Goal: Transaction & Acquisition: Book appointment/travel/reservation

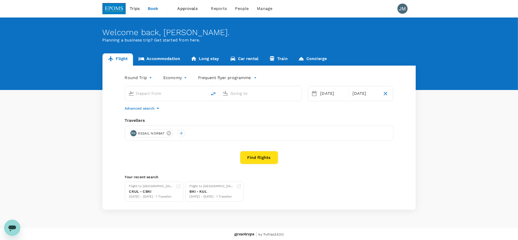
type input "Kota Kinabalu Intl (BKI)"
type input "Kuching Intl (KCH)"
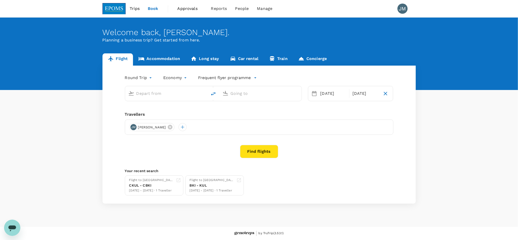
type input "Kota Kinabalu Intl (BKI)"
type input "Kuching Intl (KCH)"
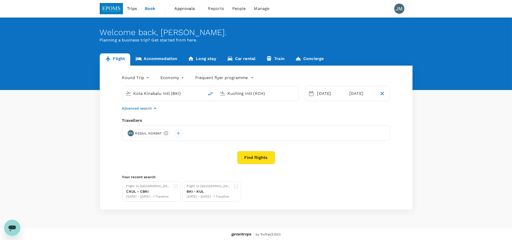
drag, startPoint x: 252, startPoint y: 156, endPoint x: 242, endPoint y: 157, distance: 10.5
click at [252, 156] on button "Find flights" at bounding box center [256, 157] width 38 height 13
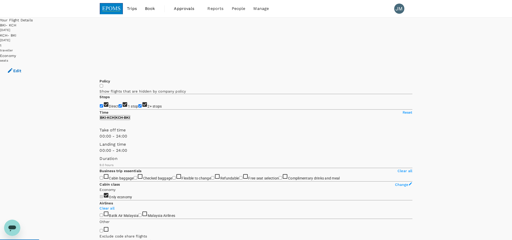
type input "965"
click at [119, 104] on input "1 stop" at bounding box center [120, 105] width 3 height 3
checkbox input "false"
click at [138, 104] on input "2+ stops" at bounding box center [139, 105] width 3 height 3
checkbox input "false"
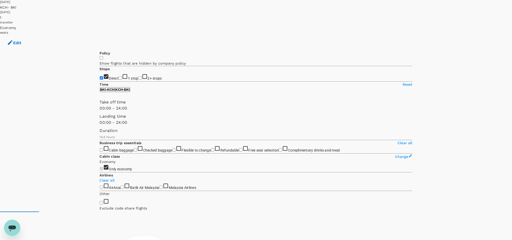
scroll to position [68, 0]
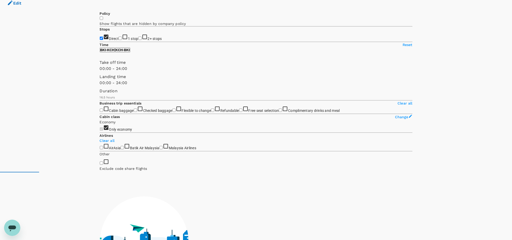
click at [182, 113] on span "Flexible to change" at bounding box center [196, 110] width 29 height 4
click at [173, 112] on input "Flexible to change" at bounding box center [174, 109] width 3 height 3
checkbox input "true"
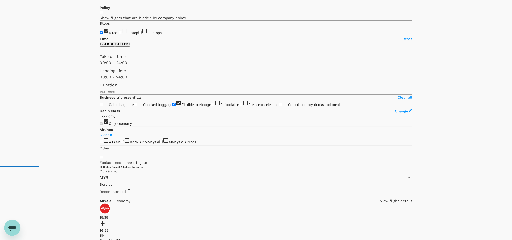
scroll to position [158, 0]
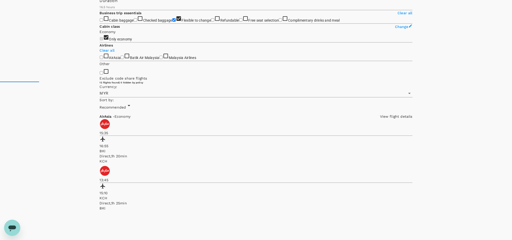
click at [117, 60] on span "AirAsia" at bounding box center [115, 58] width 12 height 4
click at [103, 59] on input "AirAsia" at bounding box center [101, 57] width 3 height 3
checkbox input "true"
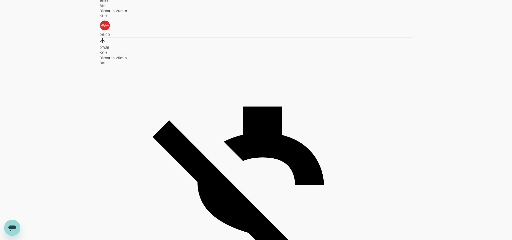
scroll to position [305, 0]
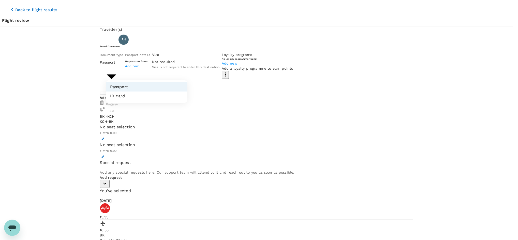
click at [165, 74] on body "Back to flight results Flight review Traveller(s) Traveller 1 : RN RESAIL NORBA…" at bounding box center [259, 215] width 518 height 431
click at [147, 93] on li "ID card" at bounding box center [146, 95] width 81 height 9
type input "Id card"
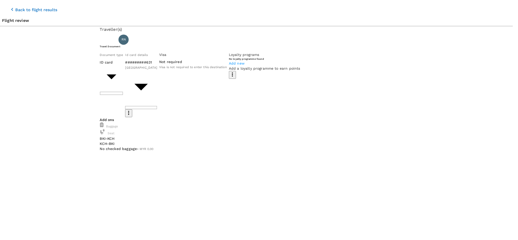
click at [448, 72] on p "Select" at bounding box center [445, 74] width 28 height 5
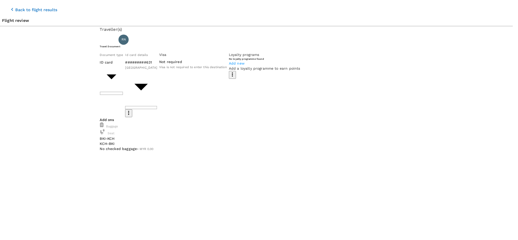
click at [450, 72] on p "Select" at bounding box center [445, 74] width 28 height 5
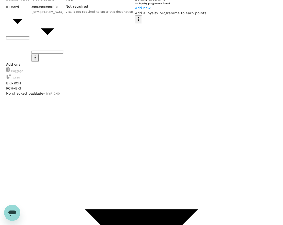
scroll to position [56, 0]
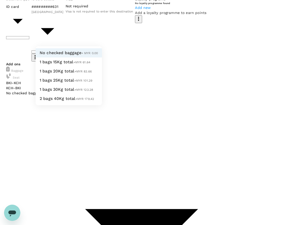
click at [73, 64] on span "+MYR 61.64" at bounding box center [81, 62] width 17 height 4
type input "1 - 61.64"
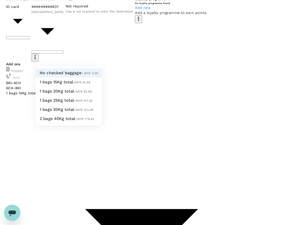
click at [73, 84] on span "+MYR 61.64" at bounding box center [81, 83] width 17 height 4
type input "1 - 61.64"
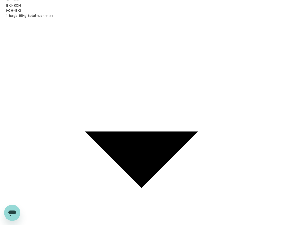
scroll to position [137, 0]
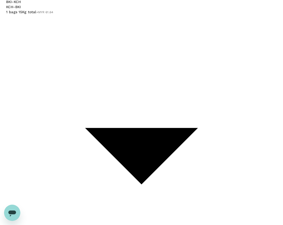
paste textarea "Chicken Rendang with Rice"
paste textarea "Pak Nasser’s Nasi Lemak"
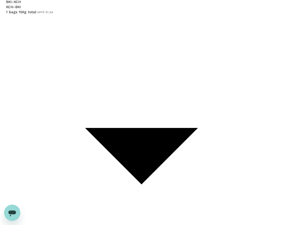
scroll to position [2, 0]
paste textarea "BKI-KCH"
type textarea "Meals:- BKI-KCH - Pak Nasser’s Nasi Lemak KCH-BKI - Chicken Rendang with Rice"
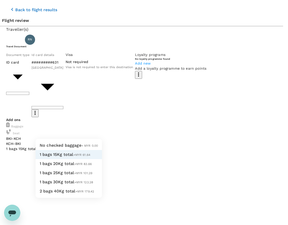
click at [62, 166] on span "1 bags 20Kg total" at bounding box center [57, 163] width 35 height 5
type input "2 - 83.66"
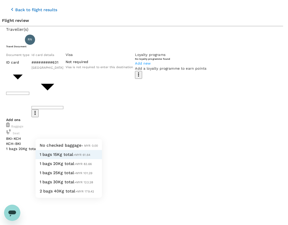
click at [74, 166] on span "+MYR 83.66" at bounding box center [83, 164] width 18 height 4
type input "2 - 83.66"
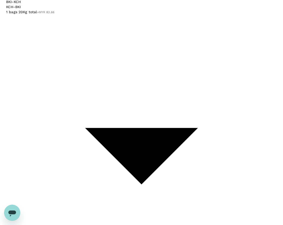
scroll to position [12, 0]
drag, startPoint x: 154, startPoint y: 175, endPoint x: 154, endPoint y: 167, distance: 7.4
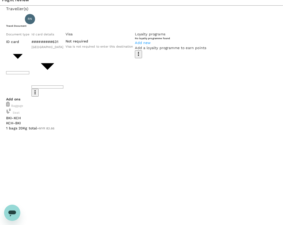
scroll to position [0, 0]
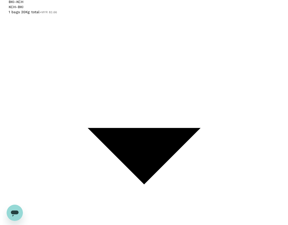
scroll to position [73, 0]
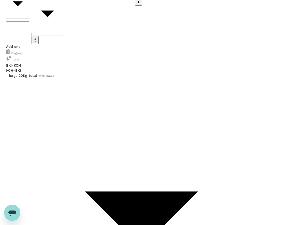
type input "9ea61a02-274a-4f65-9d5b-ca51ac7b2cfc"
paste textarea "TAF-25-062_EIU EXAM_14-15 OCT PLP KCH"
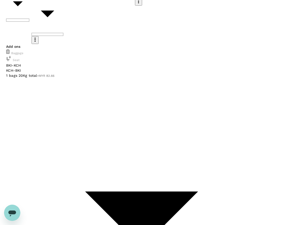
paste textarea "TRF-25-089_EIU EXAM_14-15 OCT PLP KCH"
paste textarea "CHARGEMAN L1 EIU EXAM on 14th-15th October 2025 at Pusat Latihan Proaktif Kuchi…"
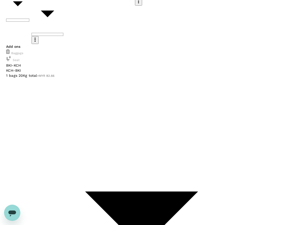
type textarea "CHARGEMAN L1 EIU EXAM on 14th-15th October 2025 at Pusat Latihan Proaktif Kuchi…"
drag, startPoint x: 16, startPoint y: 92, endPoint x: 125, endPoint y: 112, distance: 110.8
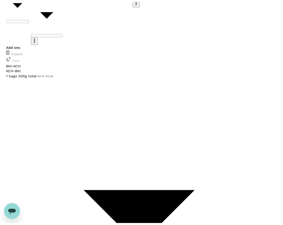
scroll to position [0, 0]
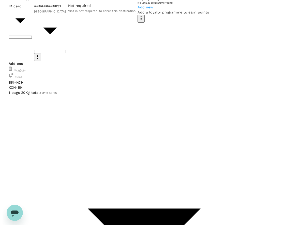
scroll to position [41, 0]
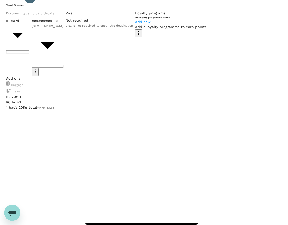
type textarea "CHARGEMAN L1 EIU EXAM on 14th-15th October 2025 at Pusat Latihan Proaktif Kuchi…"
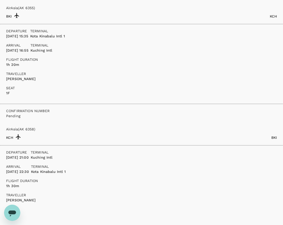
scroll to position [130, 0]
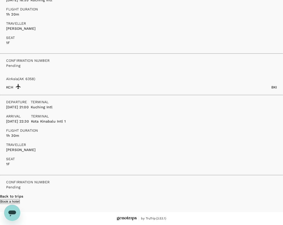
click at [20, 199] on button "Book a hotel" at bounding box center [10, 201] width 20 height 5
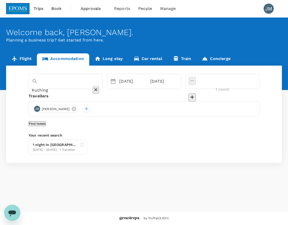
type input "Cititel Express Kota Kinabalu"
click at [98, 87] on icon "Clear" at bounding box center [95, 89] width 5 height 5
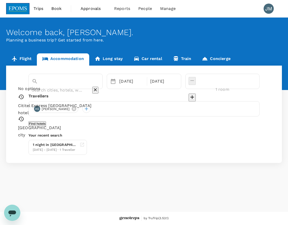
click at [70, 86] on input "text" at bounding box center [58, 90] width 53 height 8
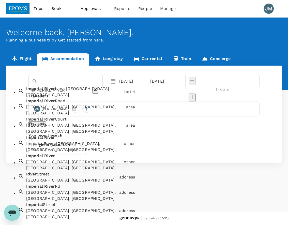
click at [70, 91] on span "bank Hotel Kuching" at bounding box center [82, 88] width 54 height 5
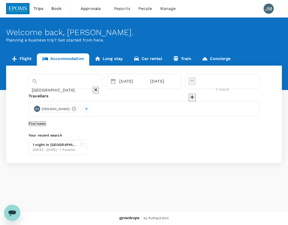
type input "[GEOGRAPHIC_DATA]"
click at [132, 83] on div "08 Oct" at bounding box center [131, 81] width 29 height 10
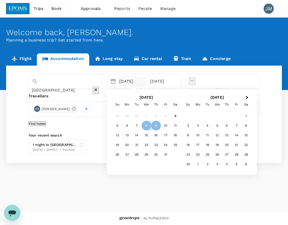
click at [132, 135] on div "13" at bounding box center [127, 135] width 10 height 10
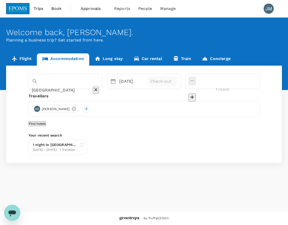
click at [175, 82] on p "Check-out" at bounding box center [162, 81] width 25 height 6
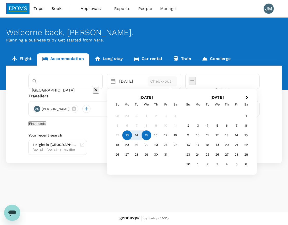
click at [151, 134] on div "15" at bounding box center [147, 135] width 10 height 10
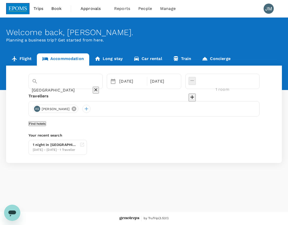
click at [76, 109] on icon at bounding box center [74, 108] width 5 height 5
click at [38, 109] on div at bounding box center [37, 109] width 8 height 8
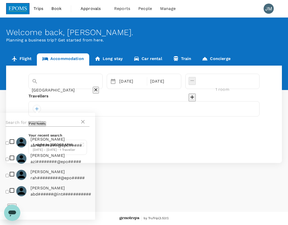
click at [39, 121] on input "text" at bounding box center [43, 122] width 74 height 8
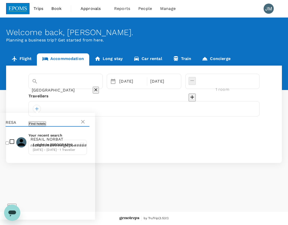
type input "RESA"
click at [8, 143] on input "checkbox" at bounding box center [7, 142] width 3 height 3
checkbox input "true"
click at [82, 209] on div "Save" at bounding box center [47, 212] width 80 height 6
click at [16, 210] on button "Save" at bounding box center [11, 212] width 9 height 5
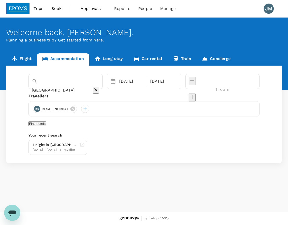
click at [46, 126] on button "Find hotels" at bounding box center [37, 123] width 18 height 5
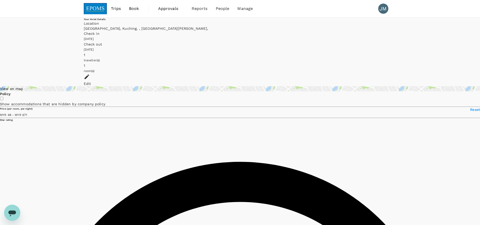
type input "670.3"
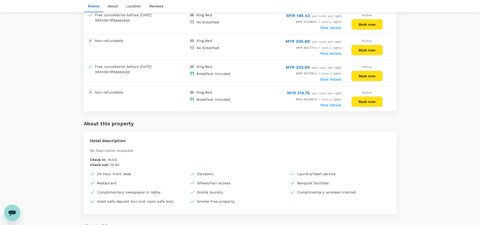
scroll to position [284, 0]
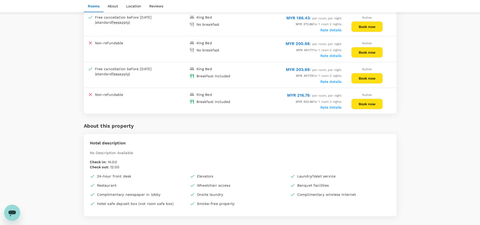
click at [361, 73] on button "Book now" at bounding box center [368, 78] width 32 height 11
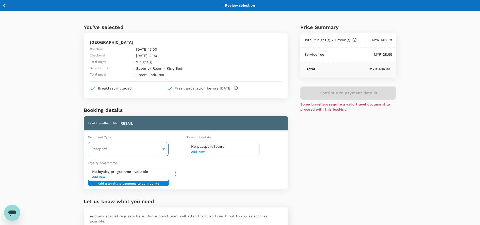
click at [145, 151] on body "Back to hotel details Review selection You've selected Imperial Riverbank Hotel…" at bounding box center [240, 137] width 480 height 274
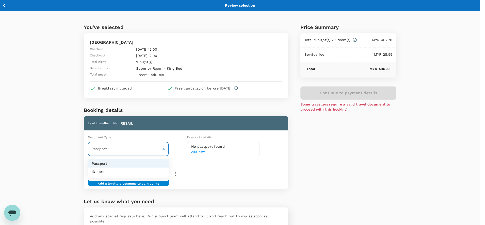
click at [120, 171] on li "ID card" at bounding box center [128, 171] width 81 height 8
type input "Id card"
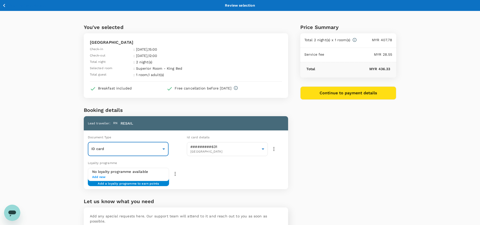
click at [355, 93] on button "Continue to payment details" at bounding box center [349, 92] width 96 height 13
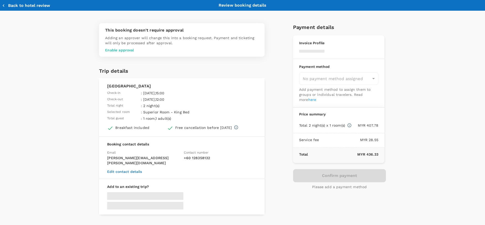
type input "9ea61a02-274a-4f65-9d5b-ca51ac7b2cfc"
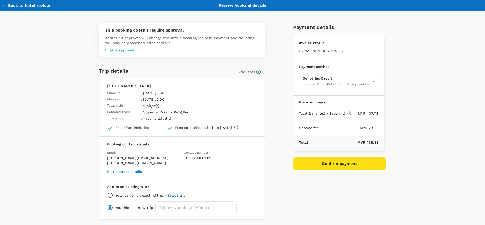
click at [111, 52] on p "Enable approval" at bounding box center [181, 50] width 153 height 5
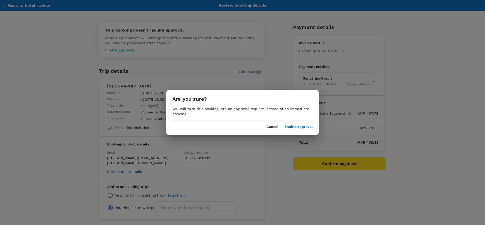
click at [304, 125] on button "Enable approval" at bounding box center [299, 127] width 28 height 4
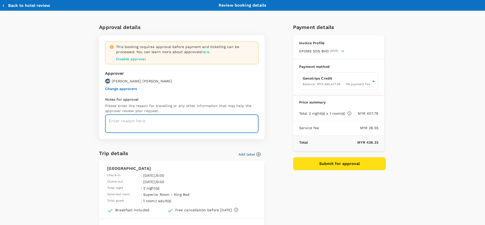
click at [125, 120] on textarea at bounding box center [181, 123] width 153 height 19
paste textarea "CHARGEMAN L1 EIU EXAM on 14th-15th October 2025 at Pusat Latihan Proaktif Kuchi…"
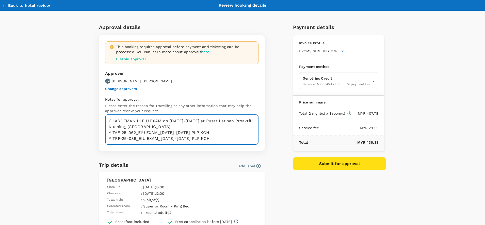
click at [110, 134] on textarea "CHARGEMAN L1 EIU EXAM on 14th-15th October 2025 at Pusat Latihan Proaktif Kuchi…" at bounding box center [181, 129] width 153 height 30
click at [214, 134] on textarea "CHARGEMAN L1 EIU EXAM on 14th-15th October 2025 at Pusat Latihan Proaktif Kuchi…" at bounding box center [181, 129] width 153 height 30
click at [109, 139] on textarea "CHARGEMAN L1 EIU EXAM on 14th-15th October 2025 at Pusat Latihan Proaktif Kuchi…" at bounding box center [181, 129] width 153 height 30
type textarea "CHARGEMAN L1 EIU EXAM on 14th-15th October 2025 at Pusat Latihan Proaktif Kuchi…"
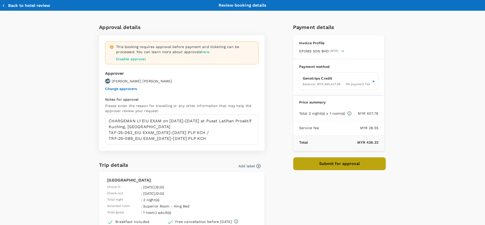
click at [332, 164] on button "Submit for approval" at bounding box center [339, 163] width 93 height 13
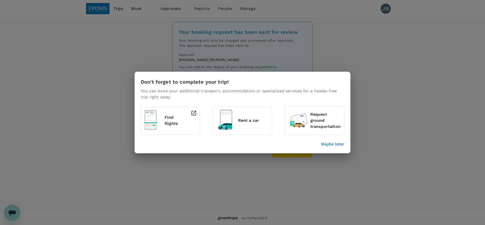
click at [335, 143] on p "Maybe later" at bounding box center [332, 144] width 23 height 6
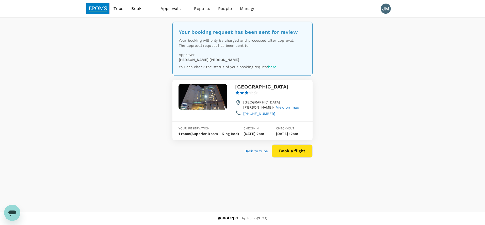
click at [349, 148] on div "Your booking request has been sent for review Your booking will only be charged…" at bounding box center [242, 115] width 485 height 194
click at [288, 158] on button "Book a flight" at bounding box center [292, 150] width 41 height 13
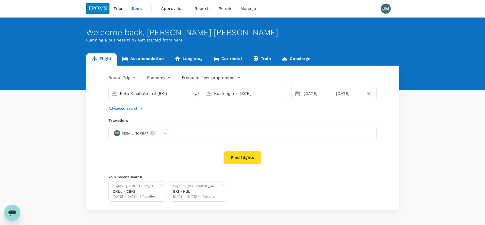
type input "Kota Kinabalu Intl (BKI)"
type input "Kuching Intl (KCH)"
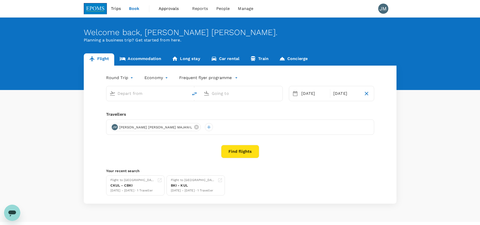
type input "Kota Kinabalu Intl (BKI)"
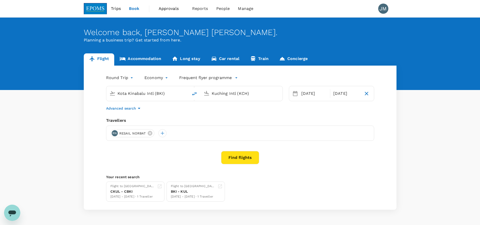
click at [253, 92] on input "Kuching Intl (KCH)" at bounding box center [242, 93] width 60 height 8
click at [241, 112] on p "Labuan" at bounding box center [249, 113] width 89 height 5
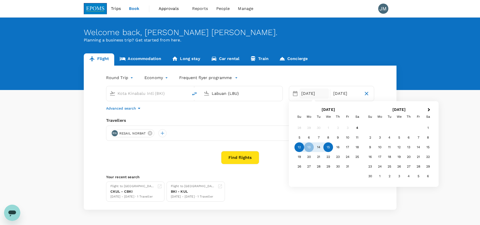
type input "Labuan (LBU)"
click at [299, 148] on div "12" at bounding box center [300, 147] width 10 height 10
click at [345, 147] on div "17" at bounding box center [348, 147] width 10 height 10
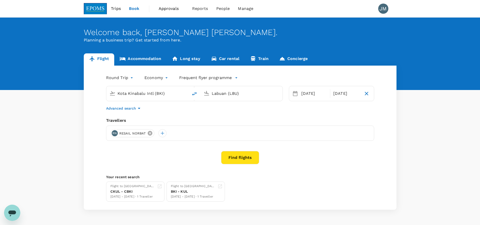
click at [149, 134] on icon at bounding box center [150, 133] width 5 height 5
click at [115, 134] on div at bounding box center [115, 133] width 8 height 8
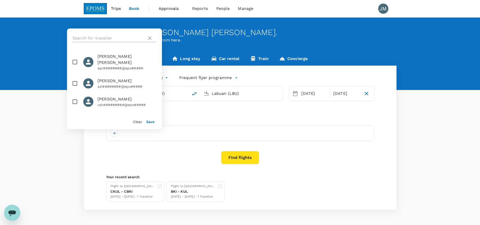
click at [109, 40] on input "text" at bounding box center [109, 38] width 72 height 8
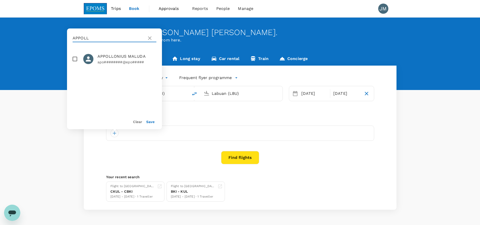
type input "APPOLL"
click at [77, 60] on input "checkbox" at bounding box center [75, 59] width 11 height 11
checkbox input "true"
click at [155, 122] on div "Clear Save" at bounding box center [112, 119] width 99 height 19
click at [153, 122] on button "Save" at bounding box center [150, 122] width 8 height 4
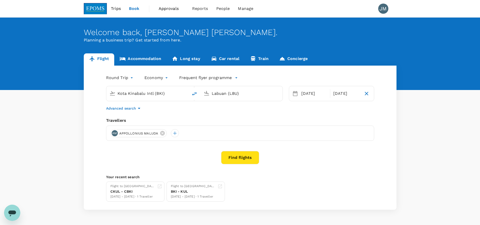
click at [244, 159] on button "Find flights" at bounding box center [240, 157] width 38 height 13
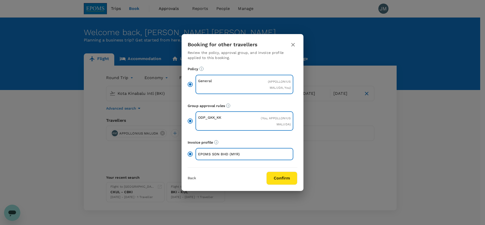
click at [287, 178] on button "Confirm" at bounding box center [282, 177] width 31 height 13
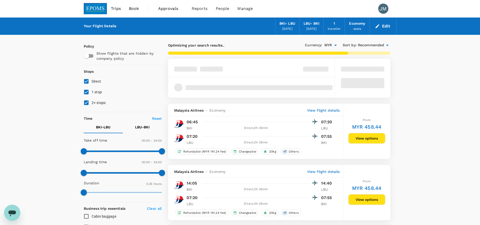
click at [96, 92] on span "1 stop" at bounding box center [97, 92] width 10 height 4
click at [92, 92] on input "1 stop" at bounding box center [86, 92] width 11 height 11
checkbox input "false"
click at [97, 100] on span "2+ stops" at bounding box center [99, 103] width 14 height 6
click at [92, 100] on input "2+ stops" at bounding box center [86, 102] width 11 height 11
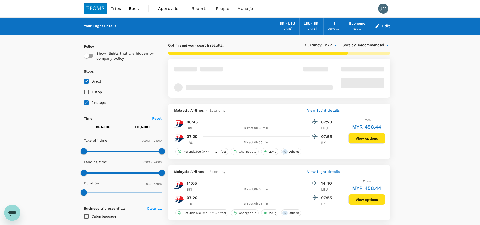
checkbox input "false"
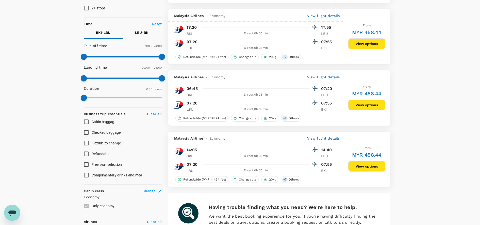
scroll to position [95, 0]
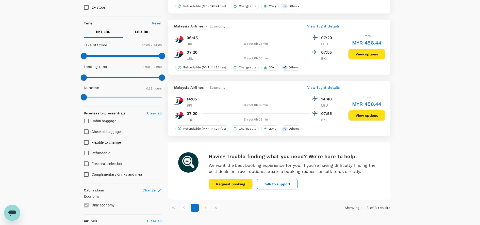
click at [102, 143] on span "Flexible to change" at bounding box center [106, 142] width 29 height 4
click at [92, 143] on input "Flexible to change" at bounding box center [86, 142] width 11 height 11
checkbox input "true"
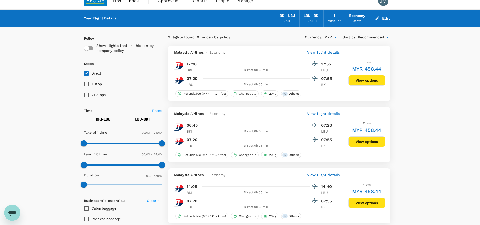
scroll to position [0, 0]
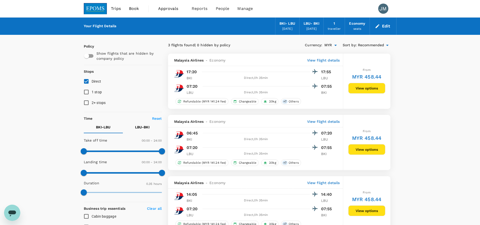
click at [386, 26] on button "Edit" at bounding box center [383, 26] width 18 height 8
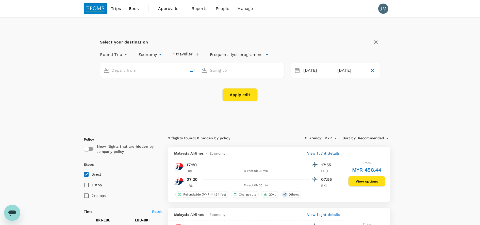
type input "Kota Kinabalu Intl (BKI)"
type input "Labuan (LBU)"
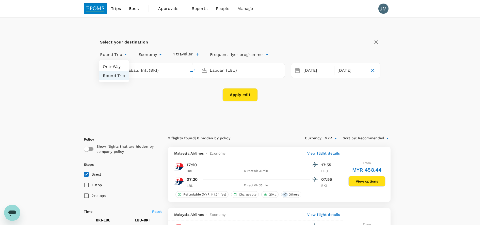
click at [119, 65] on li "One-Way" at bounding box center [114, 66] width 30 height 9
type input "oneway"
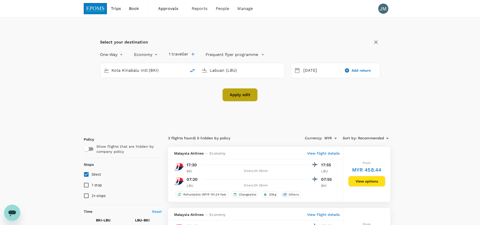
click at [235, 93] on button "Apply edit" at bounding box center [240, 94] width 35 height 13
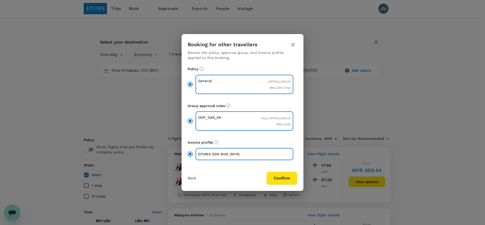
click at [282, 183] on button "Confirm" at bounding box center [282, 177] width 31 height 13
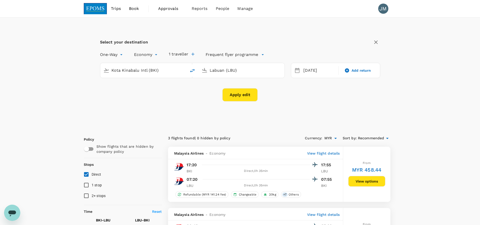
checkbox input "false"
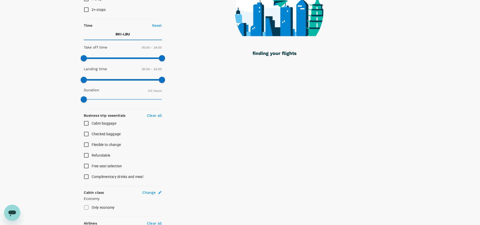
scroll to position [95, 0]
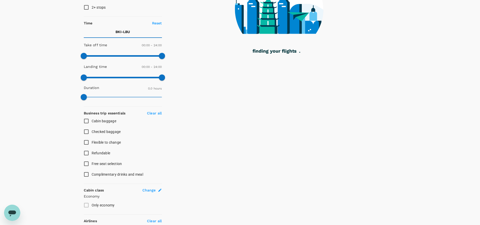
click at [87, 142] on input "Flexible to change" at bounding box center [86, 142] width 11 height 11
checkbox input "true"
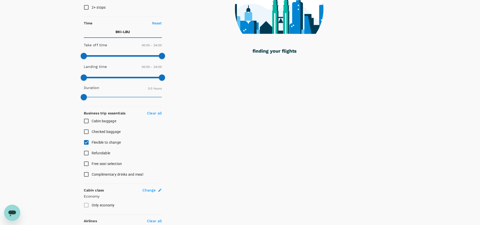
type input "530"
checkbox input "true"
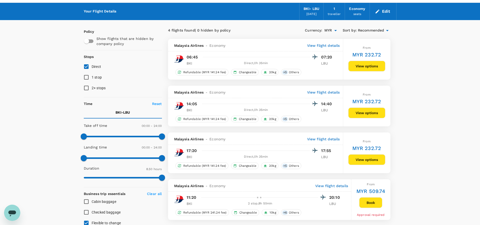
scroll to position [0, 0]
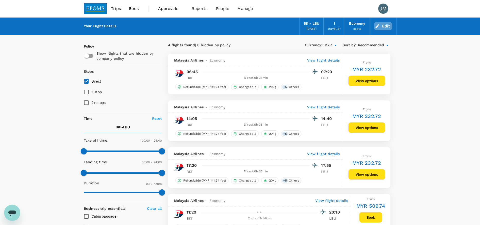
click at [385, 26] on button "Edit" at bounding box center [383, 26] width 18 height 8
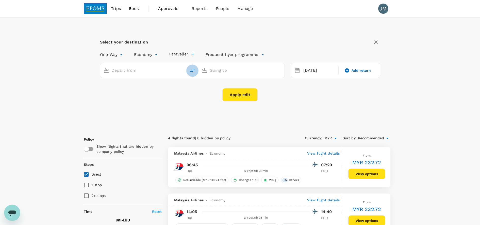
click at [191, 71] on icon "delete" at bounding box center [193, 71] width 6 height 6
type input "Kota Kinabalu Intl (BKI)"
type input "Labuan (LBU)"
click at [191, 71] on icon "delete" at bounding box center [193, 71] width 6 height 6
type input "Labuan (LBU)"
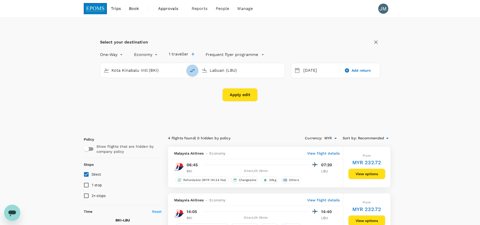
type input "Kota Kinabalu Intl (BKI)"
click at [308, 72] on div "12 Oct" at bounding box center [320, 71] width 36 height 10
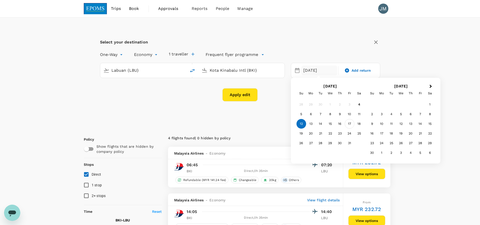
click at [347, 124] on div "17" at bounding box center [350, 124] width 10 height 10
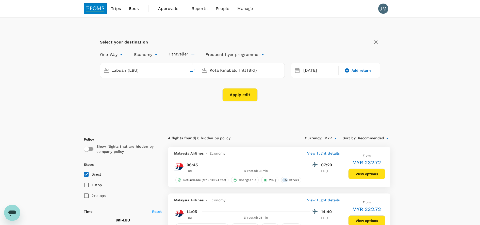
click at [237, 97] on button "Apply edit" at bounding box center [240, 94] width 35 height 13
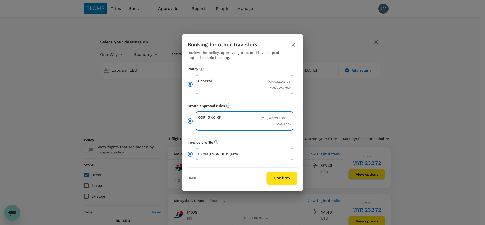
click at [274, 181] on button "Confirm" at bounding box center [282, 177] width 31 height 13
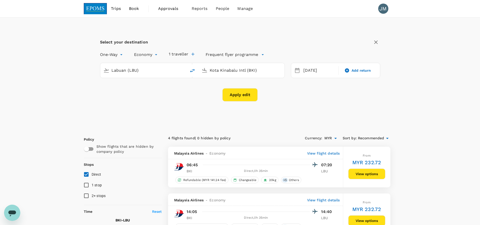
checkbox input "false"
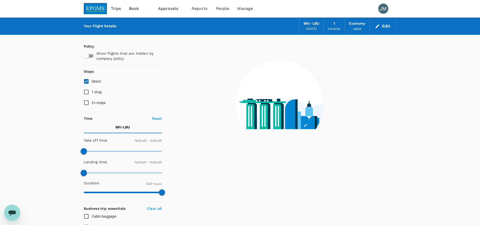
type input "1440"
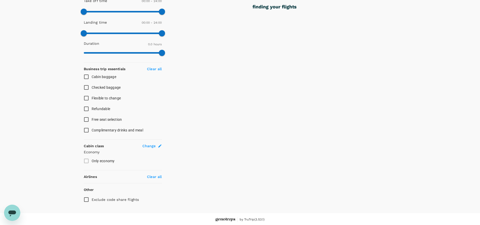
scroll to position [141, 0]
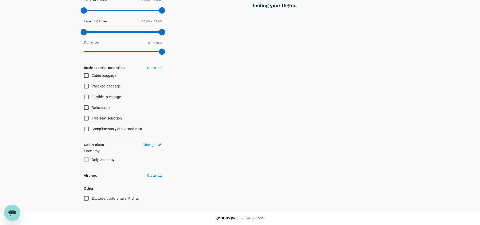
checkbox input "true"
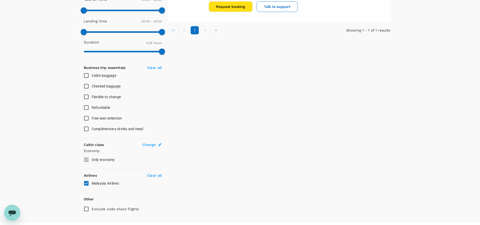
click at [86, 97] on input "Flexible to change" at bounding box center [86, 96] width 11 height 11
checkbox input "true"
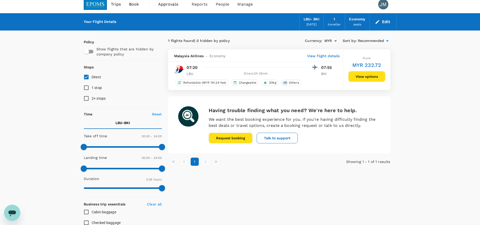
scroll to position [0, 0]
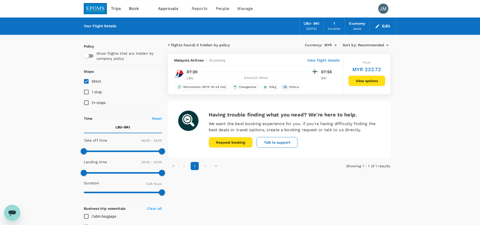
click at [381, 30] on button "Edit" at bounding box center [383, 26] width 18 height 8
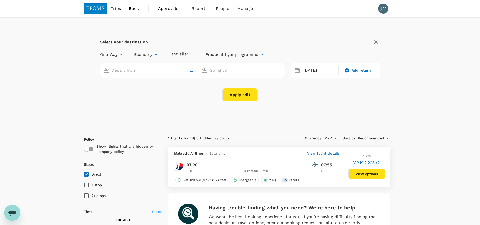
type input "Labuan (LBU)"
type input "Kota Kinabalu Intl (BKI)"
click at [191, 70] on icon "delete" at bounding box center [193, 71] width 6 height 6
type input "Kota Kinabalu Intl (BKI)"
type input "Labuan (LBU)"
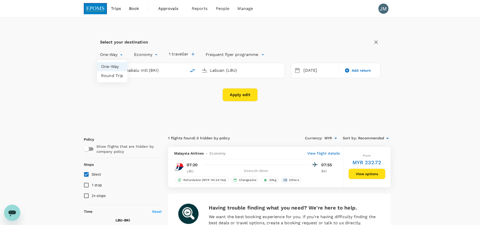
click at [112, 77] on li "Round Trip" at bounding box center [112, 75] width 30 height 9
type input "roundtrip"
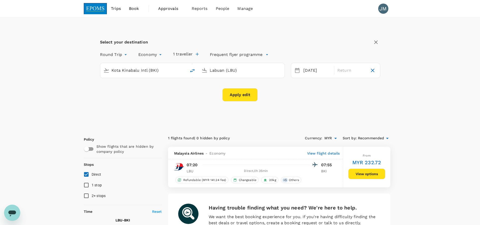
click at [297, 68] on icon at bounding box center [297, 70] width 6 height 6
click at [297, 69] on icon at bounding box center [297, 70] width 5 height 5
click at [297, 70] on icon at bounding box center [297, 70] width 6 height 6
click at [304, 72] on div "17 Oct" at bounding box center [318, 71] width 32 height 10
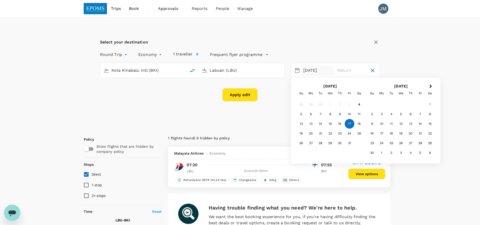
click at [298, 123] on div "12" at bounding box center [302, 124] width 10 height 10
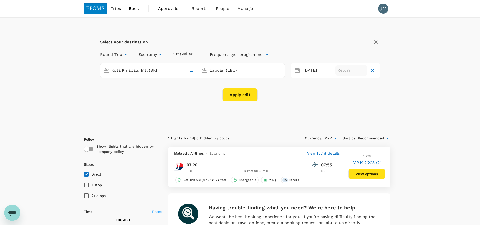
click at [350, 71] on p "Return" at bounding box center [352, 70] width 28 height 6
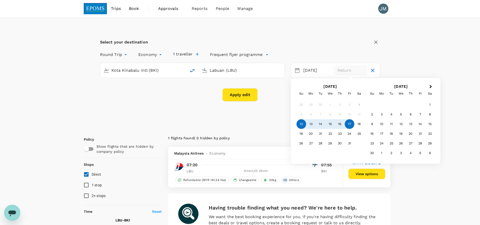
click at [348, 126] on div "17" at bounding box center [350, 124] width 10 height 10
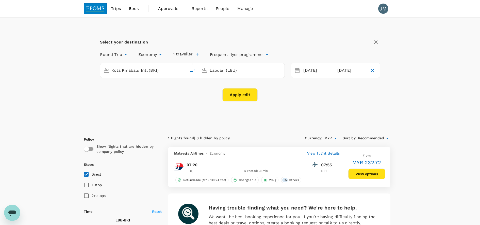
click at [236, 96] on button "Apply edit" at bounding box center [240, 94] width 35 height 13
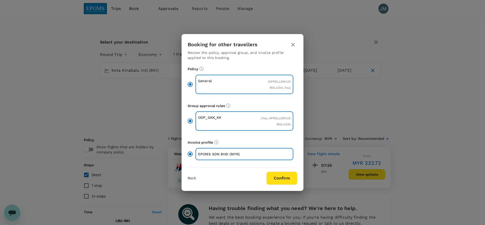
click at [276, 178] on button "Confirm" at bounding box center [282, 177] width 31 height 13
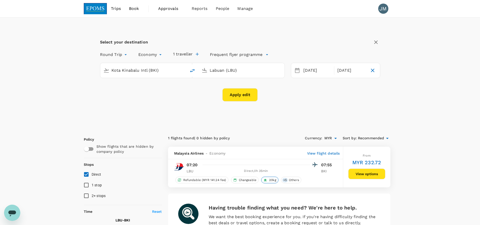
checkbox input "false"
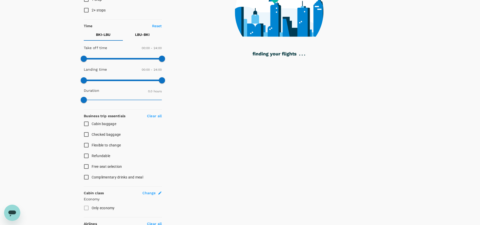
scroll to position [95, 0]
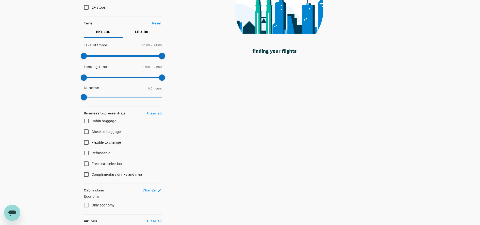
checkbox input "true"
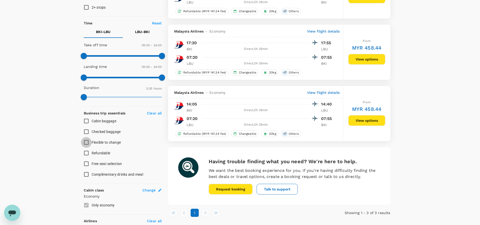
click at [86, 143] on input "Flexible to change" at bounding box center [86, 142] width 11 height 11
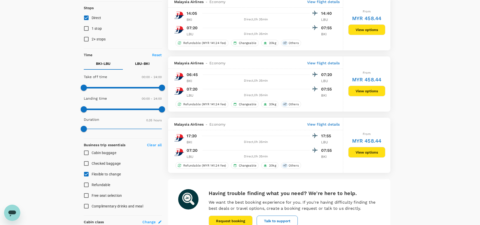
scroll to position [32, 0]
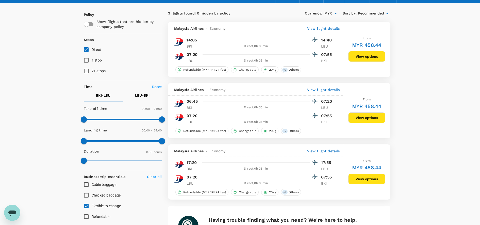
click at [87, 207] on input "Flexible to change" at bounding box center [86, 205] width 11 height 11
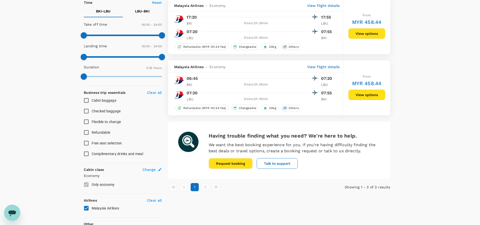
scroll to position [127, 0]
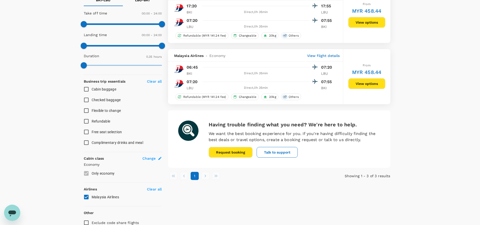
click at [206, 176] on li "pagination navigation" at bounding box center [205, 176] width 11 height 8
click at [88, 111] on input "Flexible to change" at bounding box center [86, 110] width 11 height 11
checkbox input "true"
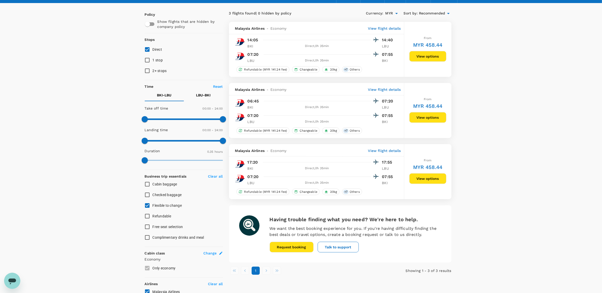
scroll to position [0, 0]
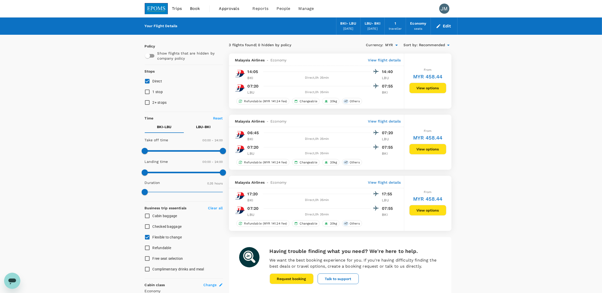
click at [443, 27] on button "Edit" at bounding box center [444, 26] width 18 height 8
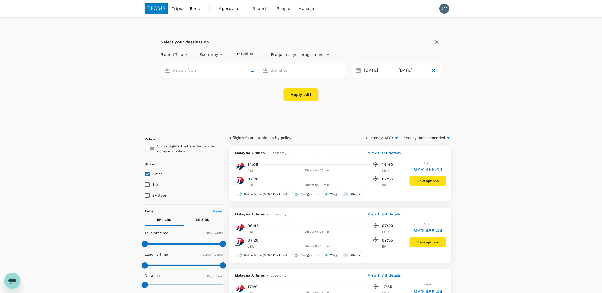
type input "Kota Kinabalu Intl (BKI)"
type input "Labuan (LBU)"
click at [407, 70] on div "17 Oct" at bounding box center [413, 71] width 32 height 10
click at [419, 122] on div "18" at bounding box center [421, 124] width 10 height 10
click at [309, 97] on button "Apply edit" at bounding box center [301, 94] width 35 height 13
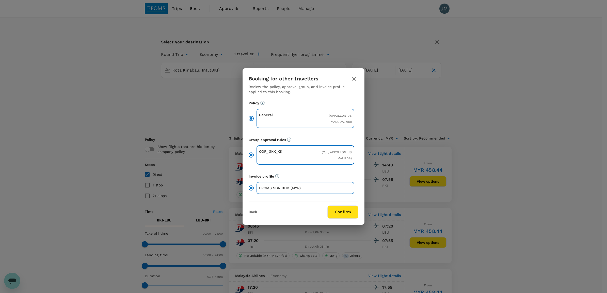
click at [334, 214] on button "Confirm" at bounding box center [342, 212] width 31 height 13
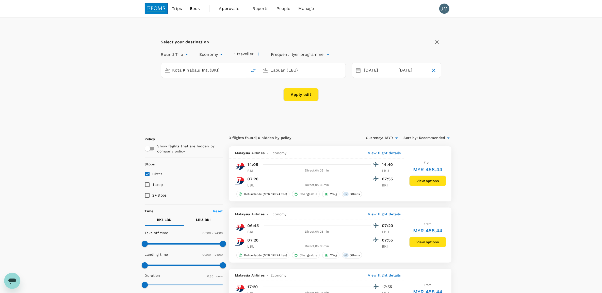
checkbox input "false"
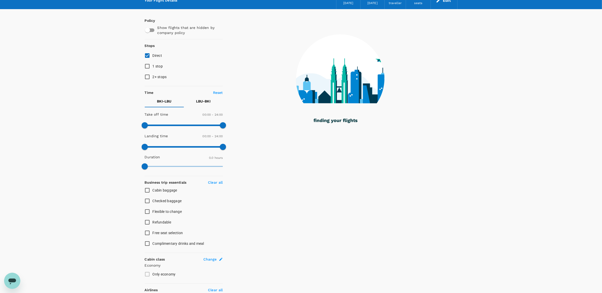
scroll to position [64, 0]
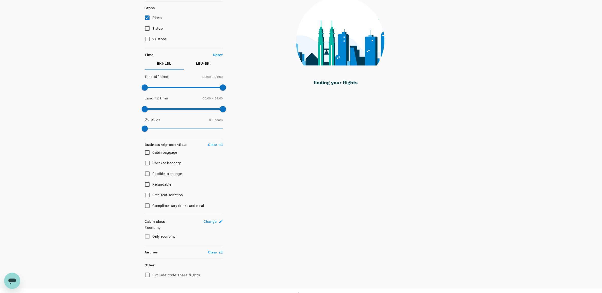
checkbox input "true"
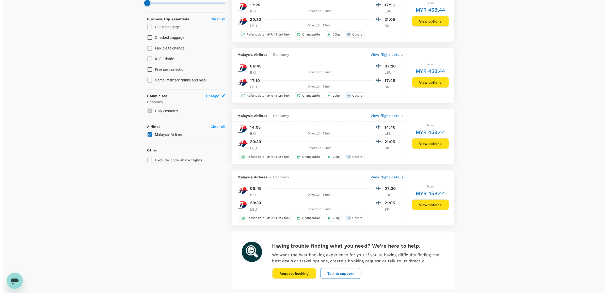
scroll to position [191, 0]
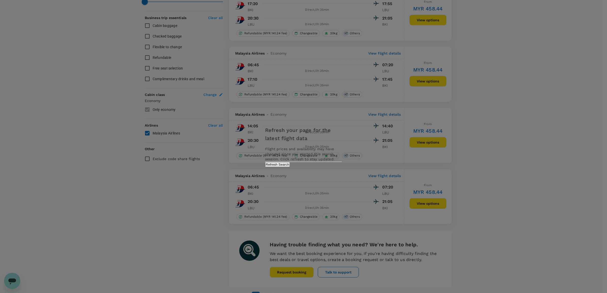
click at [290, 167] on button "Refresh Search" at bounding box center [277, 164] width 25 height 5
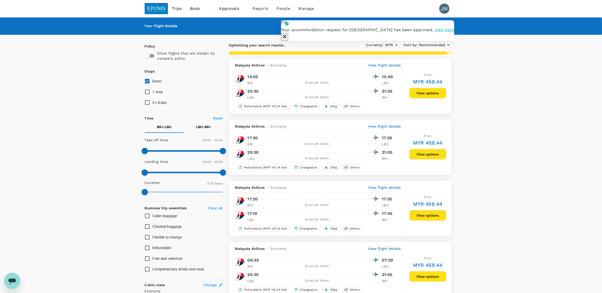
click at [222, 7] on span "Approvals" at bounding box center [231, 9] width 25 height 6
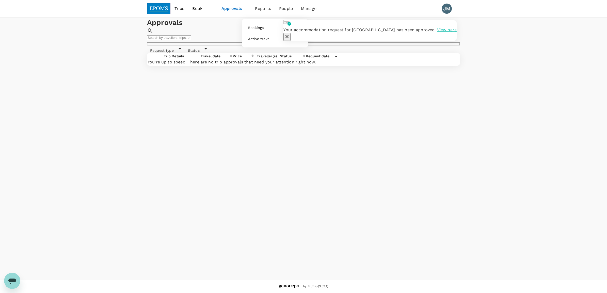
click at [260, 10] on span "Reports" at bounding box center [263, 9] width 16 height 6
click at [262, 27] on span "Bookings" at bounding box center [255, 27] width 15 height 5
